Goal: Connect with others: Connect with others

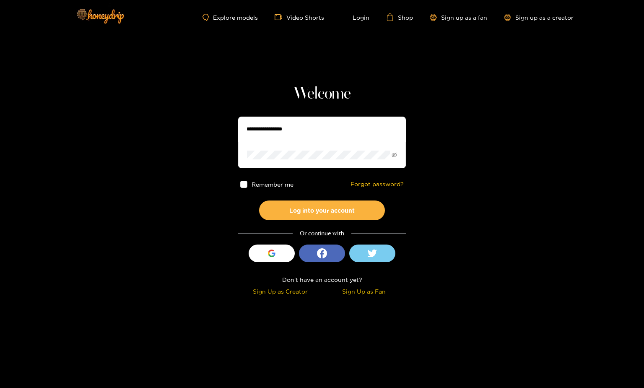
click at [301, 126] on input "text" at bounding box center [322, 128] width 168 height 25
type input "**********"
click at [259, 200] on button "Log into your account" at bounding box center [322, 210] width 126 height 20
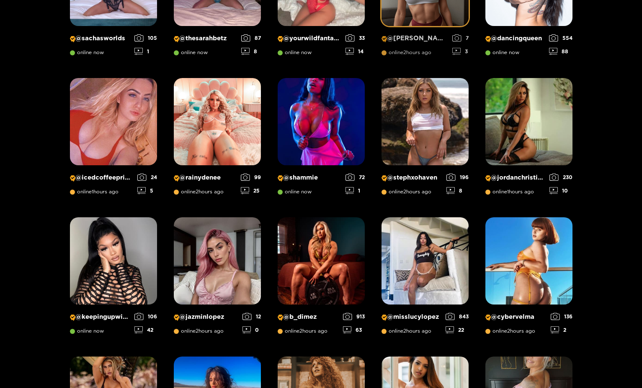
scroll to position [406, 0]
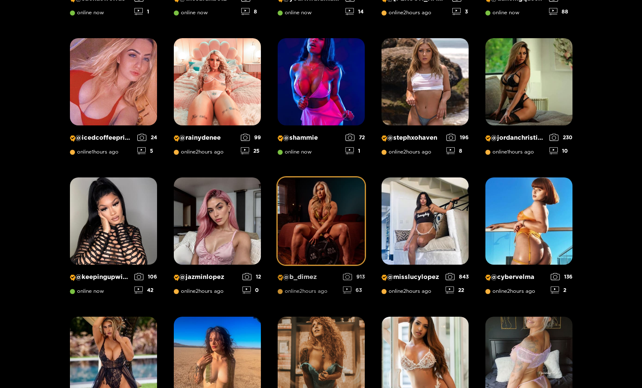
click at [325, 241] on img at bounding box center [321, 220] width 87 height 87
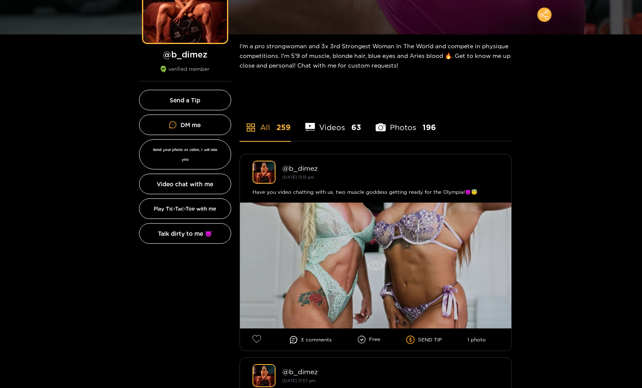
scroll to position [117, 0]
click at [376, 253] on div at bounding box center [376, 266] width 272 height 126
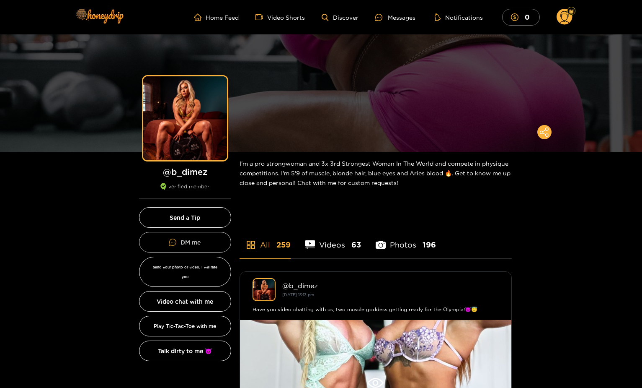
click at [184, 237] on link "DM me" at bounding box center [185, 242] width 92 height 21
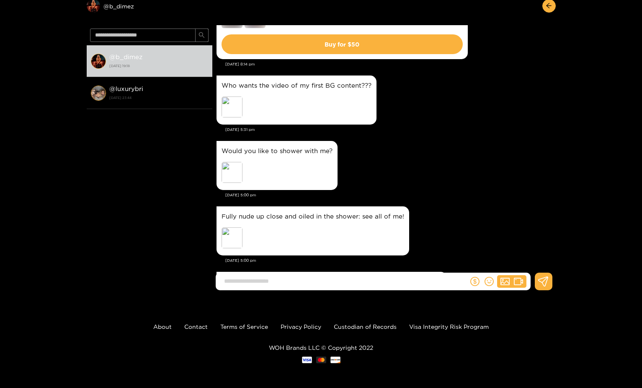
scroll to position [588, 0]
